Goal: Entertainment & Leisure: Consume media (video, audio)

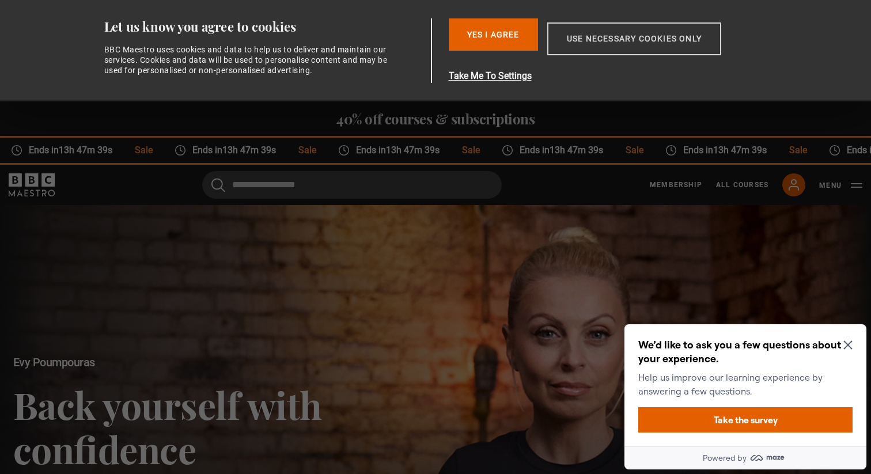
click at [661, 33] on button "Use necessary cookies only" at bounding box center [634, 38] width 174 height 33
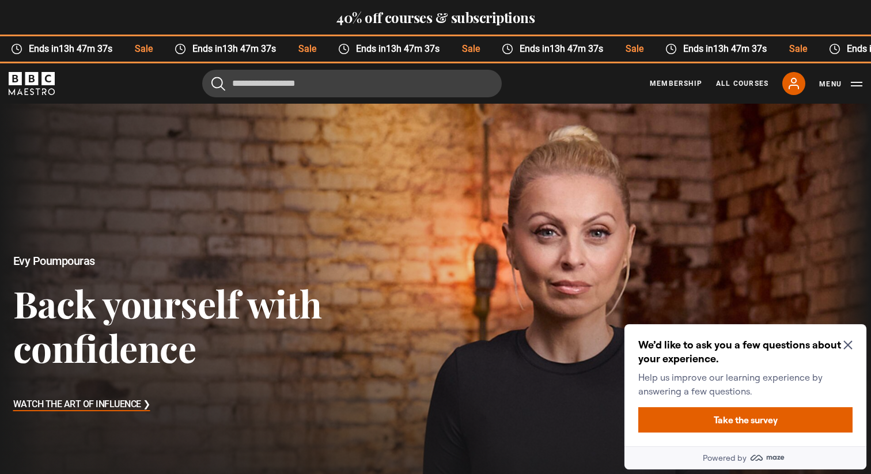
click at [845, 346] on icon "Close Maze Prompt" at bounding box center [847, 344] width 9 height 9
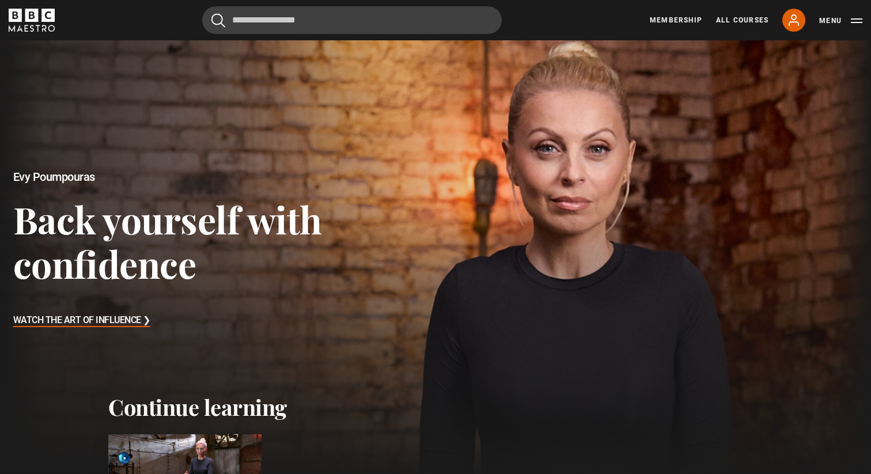
scroll to position [97, 0]
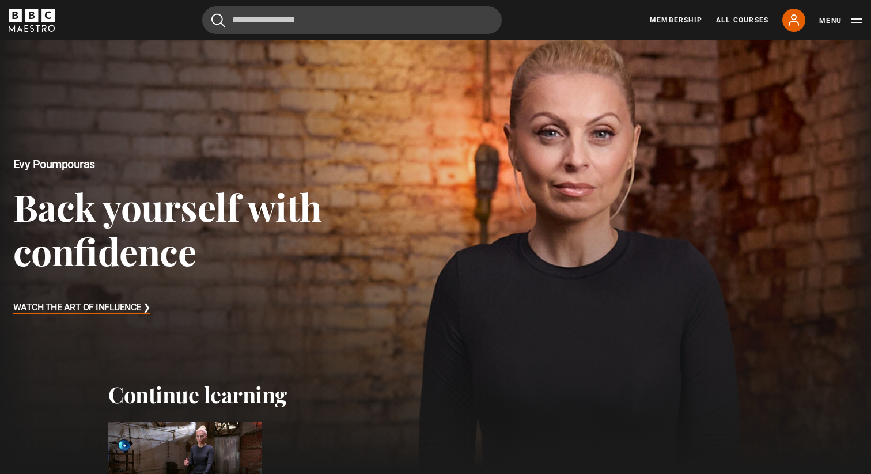
click at [125, 309] on h3 "Watch The Art of Influence ❯" at bounding box center [81, 308] width 137 height 17
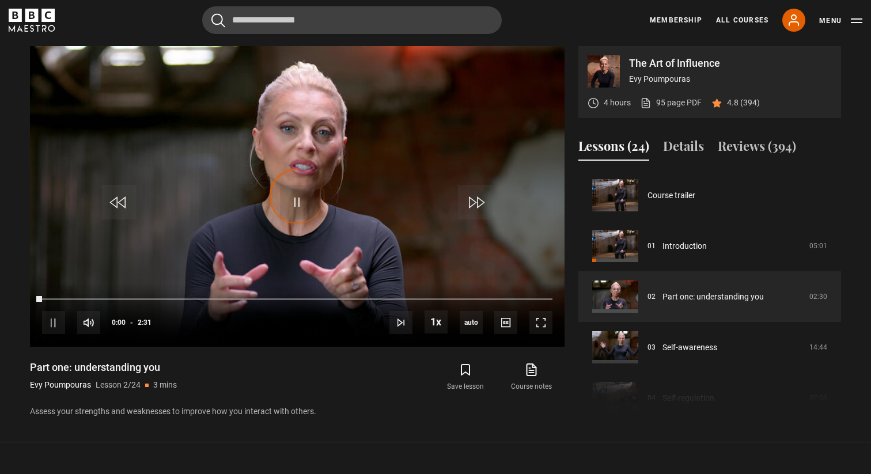
scroll to position [51, 0]
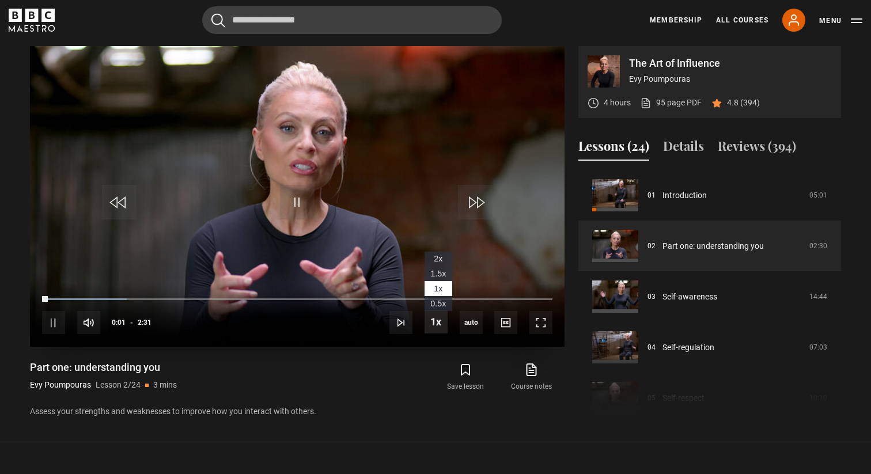
click at [436, 328] on span "Video Player" at bounding box center [435, 321] width 23 height 23
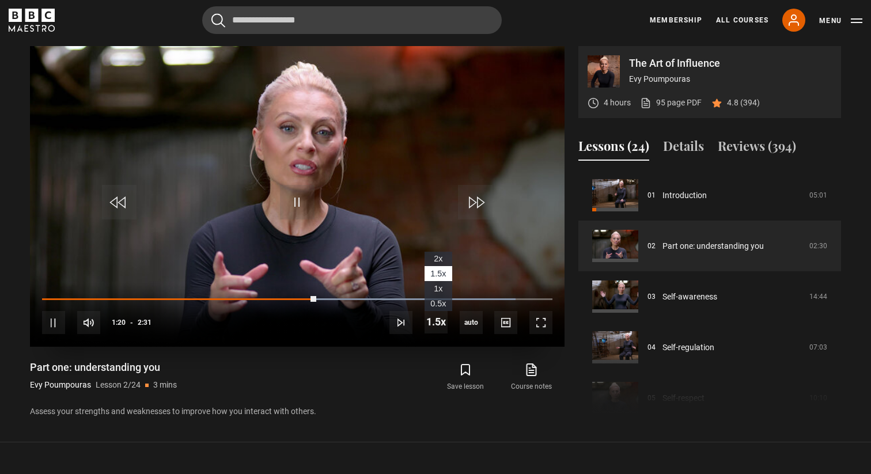
click at [429, 290] on li "1x" at bounding box center [438, 288] width 28 height 15
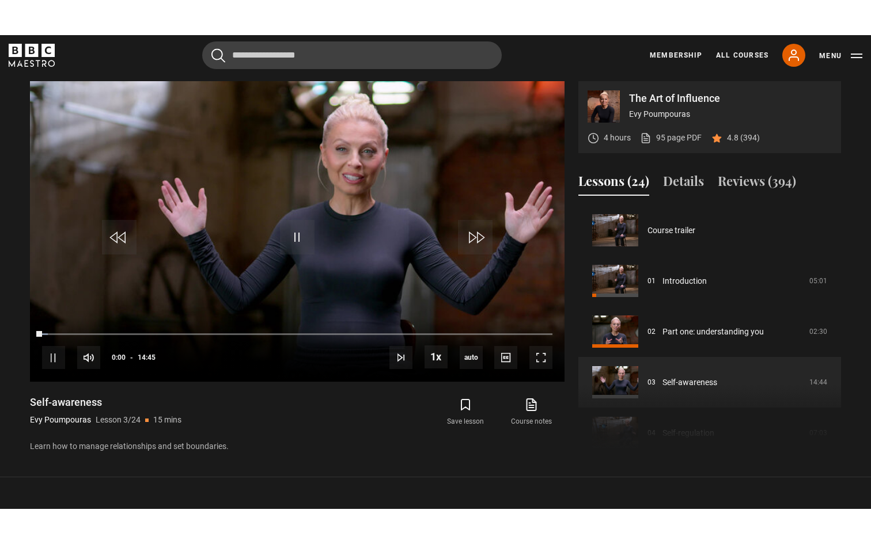
scroll to position [101, 0]
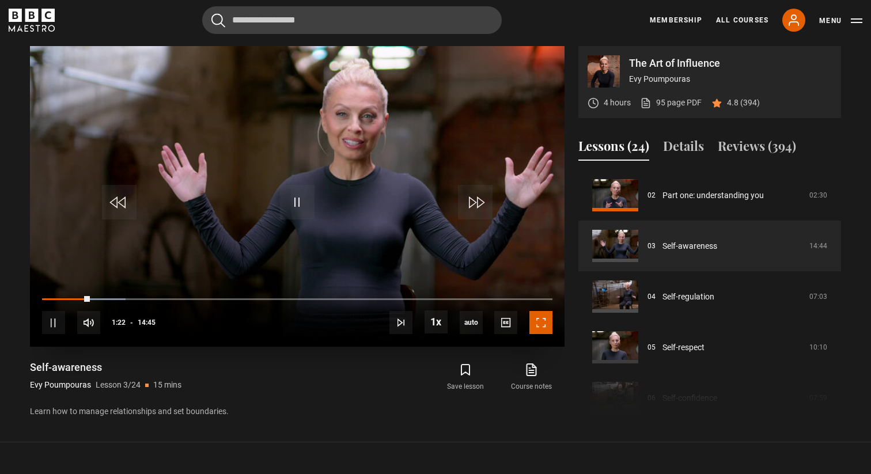
click at [530, 325] on span "Video Player" at bounding box center [540, 322] width 23 height 23
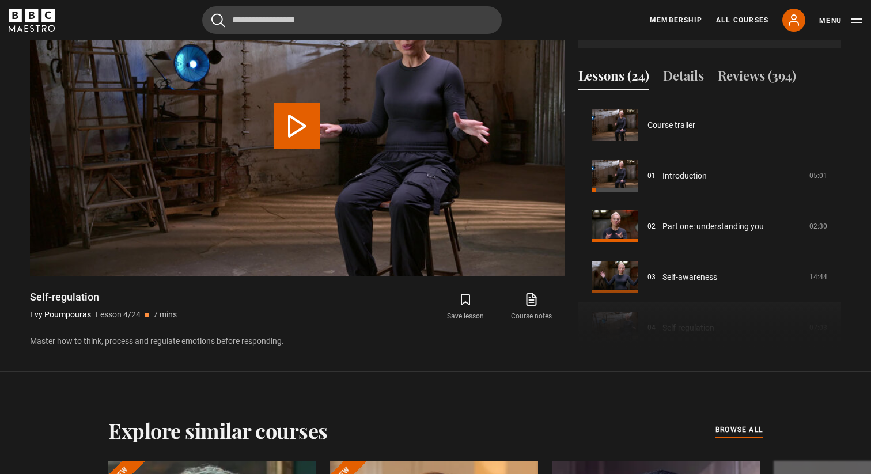
scroll to position [152, 0]
